Goal: Task Accomplishment & Management: Complete application form

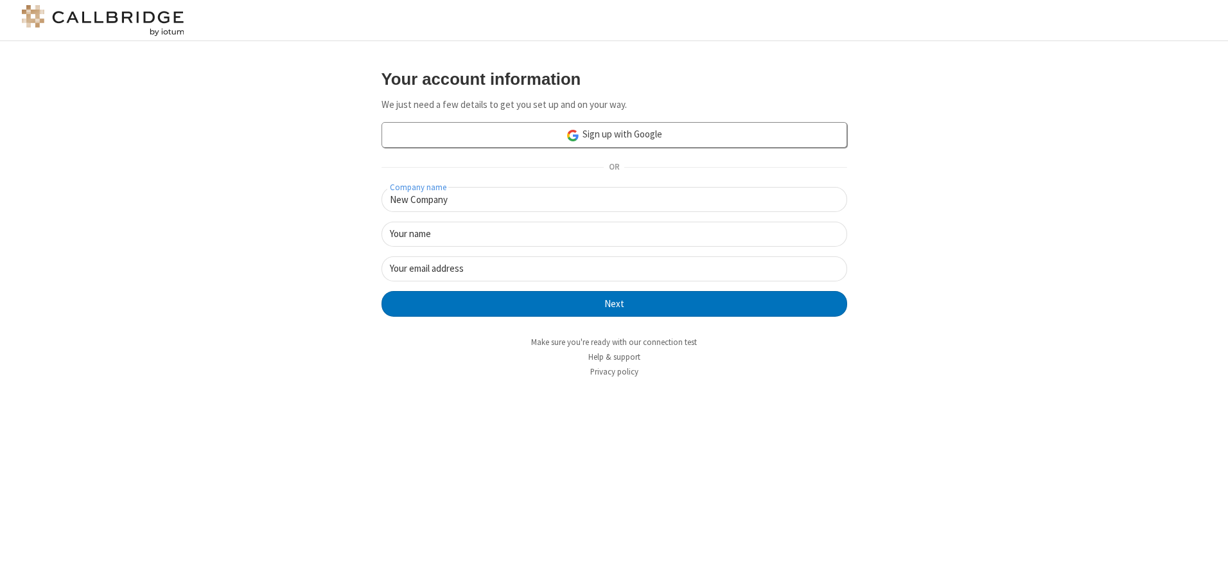
type input "New Company"
type input "New User"
type input "[EMAIL_ADDRESS][DOMAIN_NAME]"
click button "Next" at bounding box center [613, 304] width 465 height 26
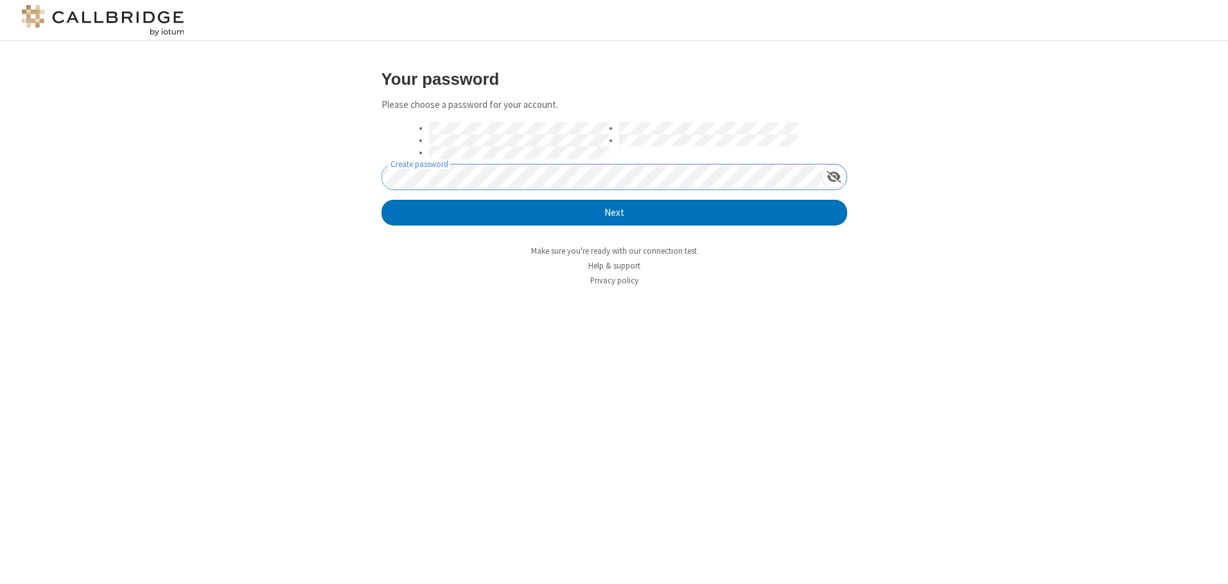
click at [381, 200] on button "Next" at bounding box center [613, 213] width 465 height 26
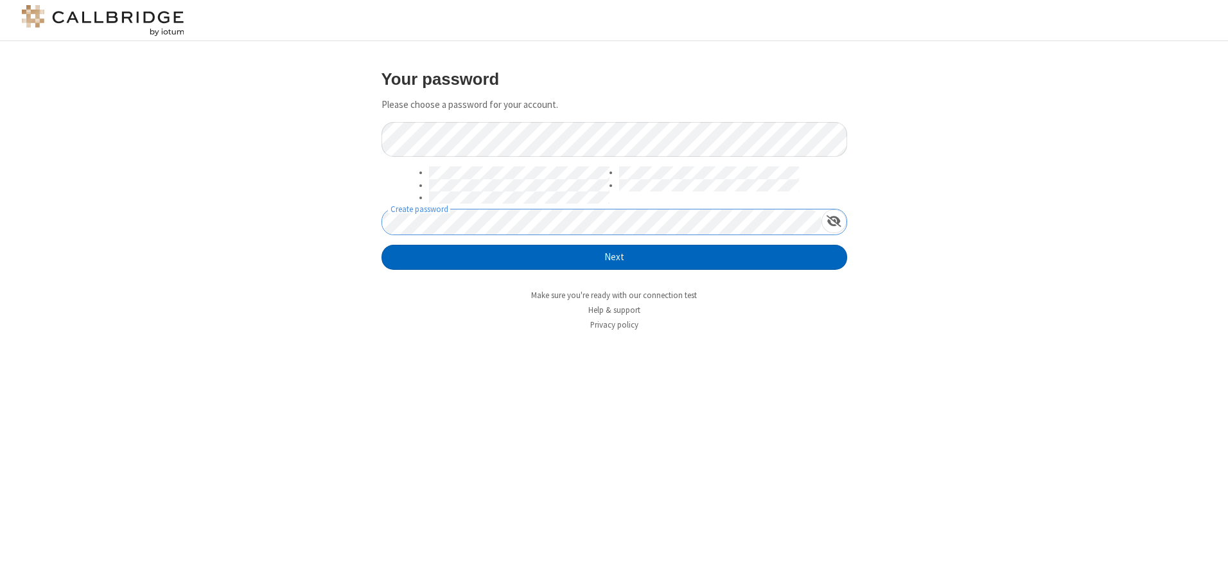
click at [614, 257] on button "Next" at bounding box center [613, 258] width 465 height 26
